Goal: Information Seeking & Learning: Learn about a topic

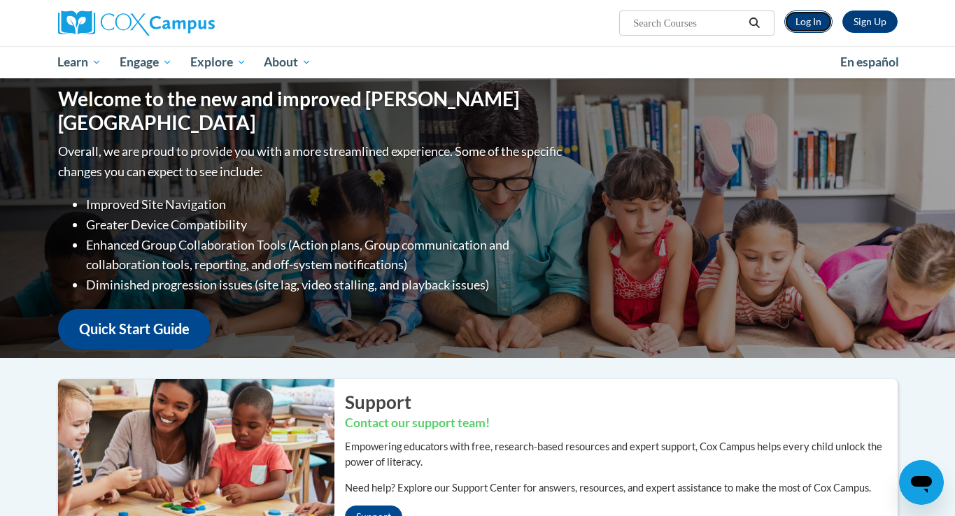
click at [817, 17] on link "Log In" at bounding box center [808, 21] width 48 height 22
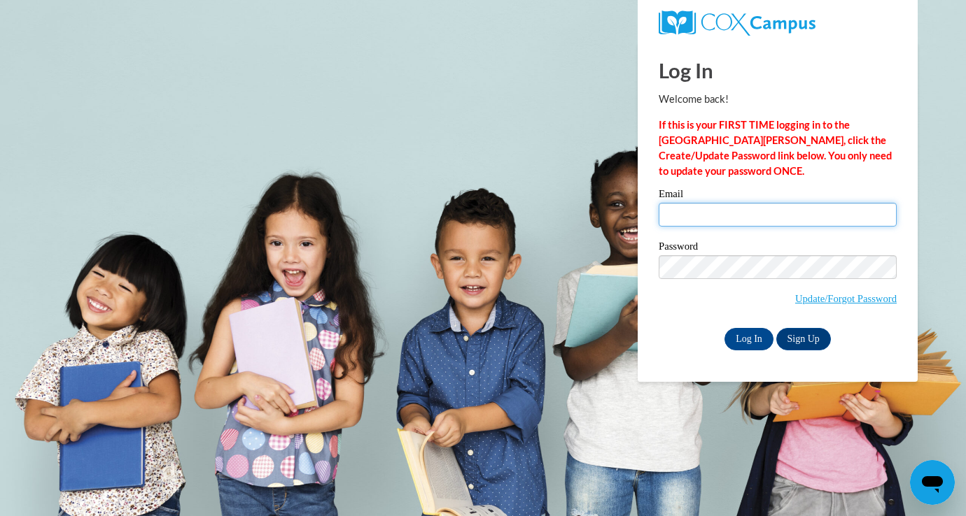
click at [734, 211] on input "Email" at bounding box center [777, 215] width 238 height 24
type input "feliciaziegmann1990@gmail.com"
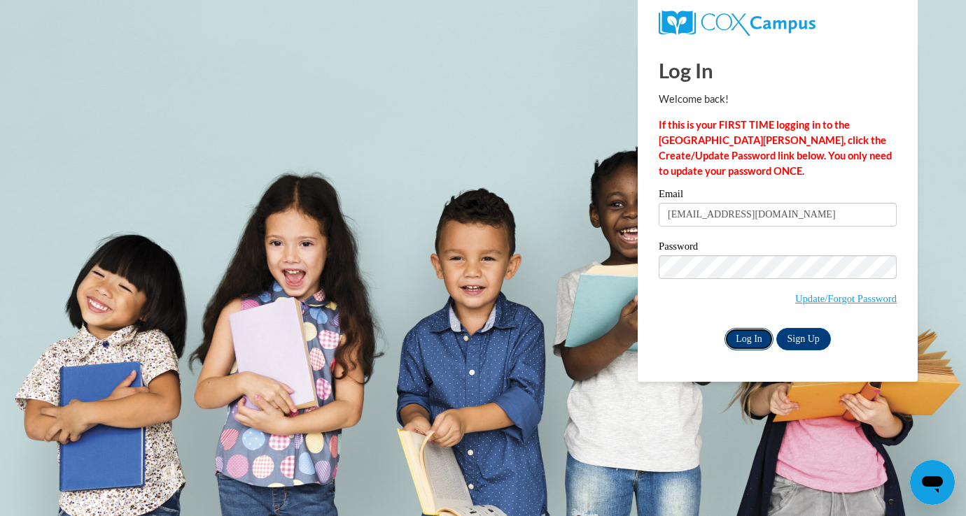
click at [736, 340] on input "Log In" at bounding box center [748, 339] width 49 height 22
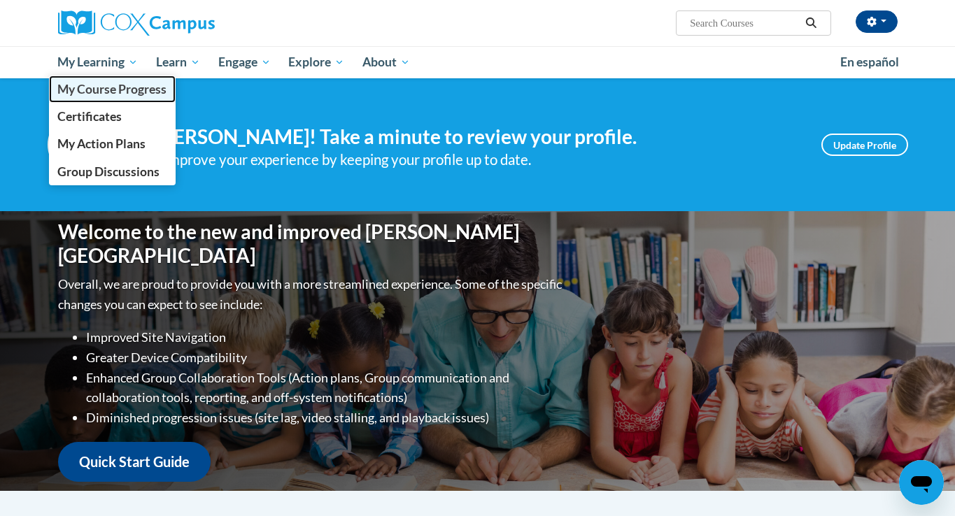
click at [115, 86] on span "My Course Progress" at bounding box center [111, 89] width 109 height 15
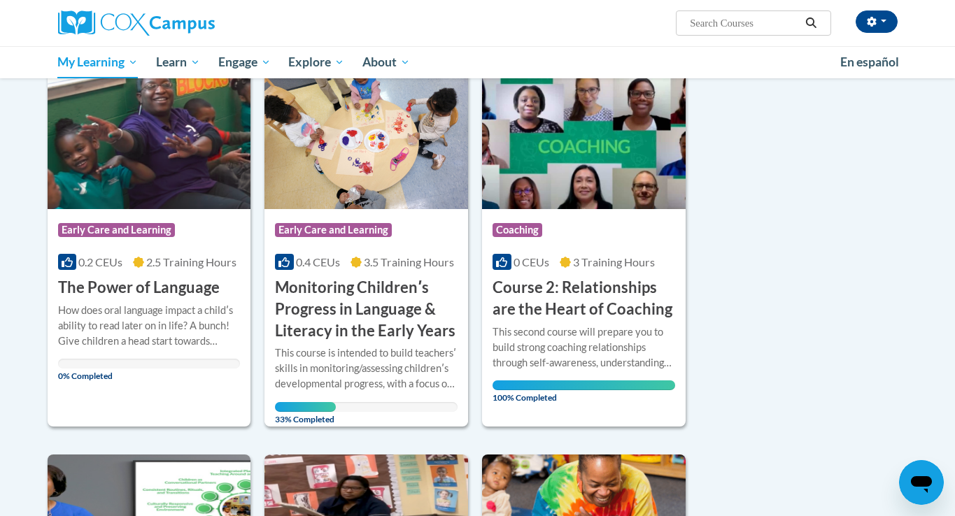
scroll to position [204, 0]
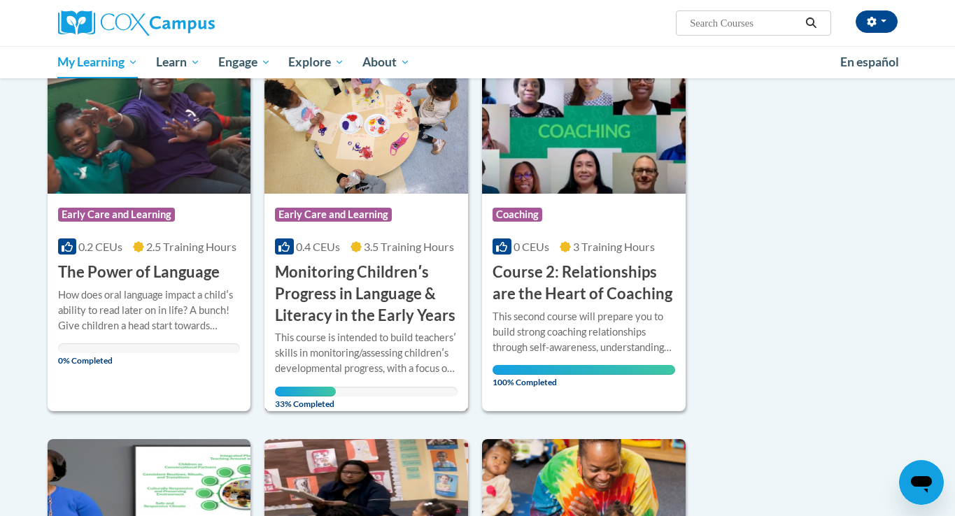
click at [344, 290] on h3 "Monitoring Childrenʹs Progress in Language & Literacy in the Early Years" at bounding box center [366, 294] width 183 height 64
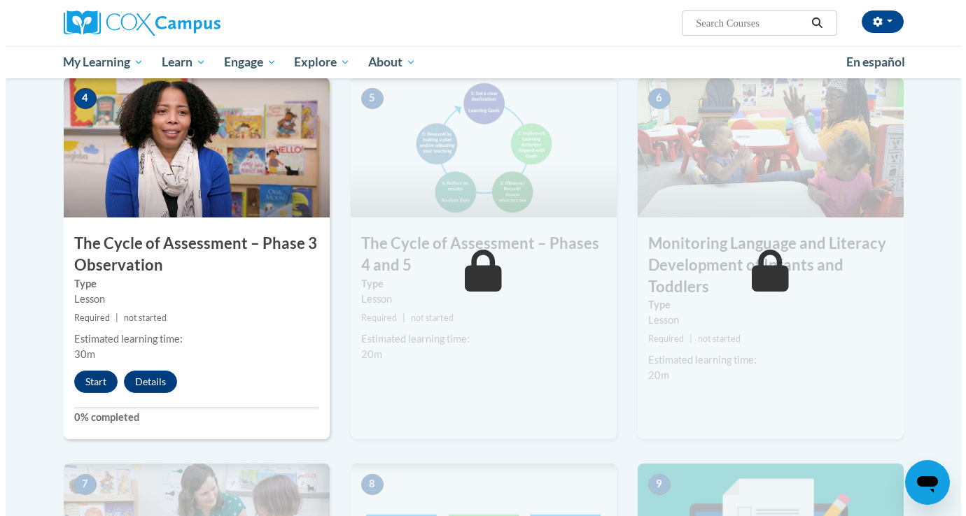
scroll to position [757, 0]
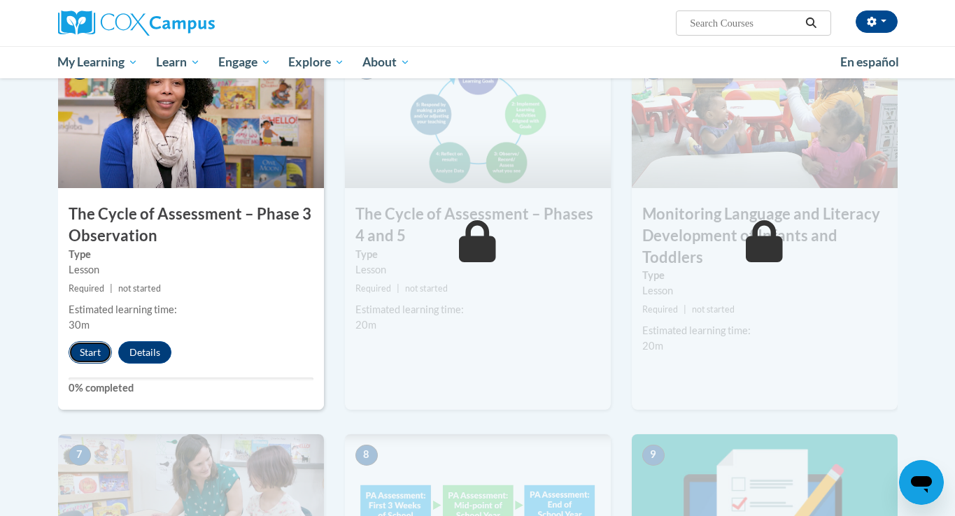
click at [78, 350] on button "Start" at bounding box center [90, 352] width 43 height 22
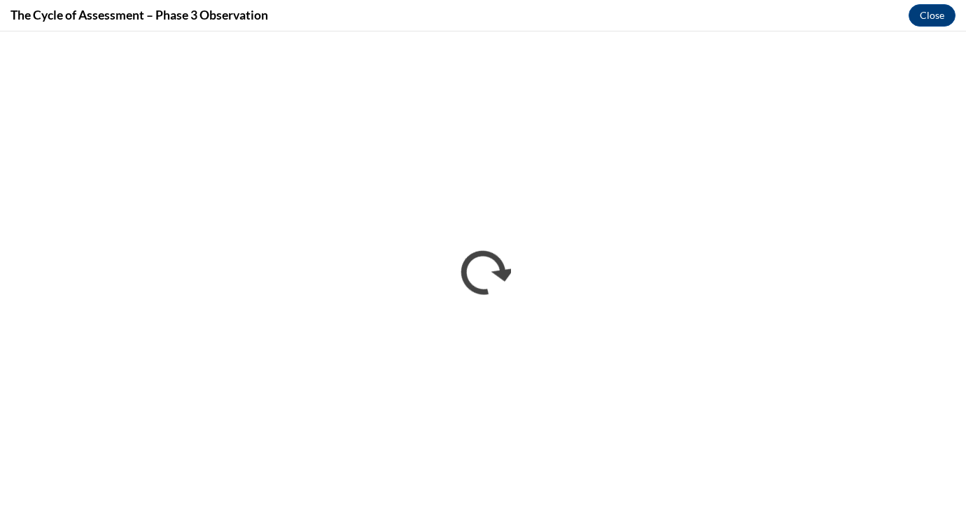
scroll to position [0, 0]
